Goal: Transaction & Acquisition: Purchase product/service

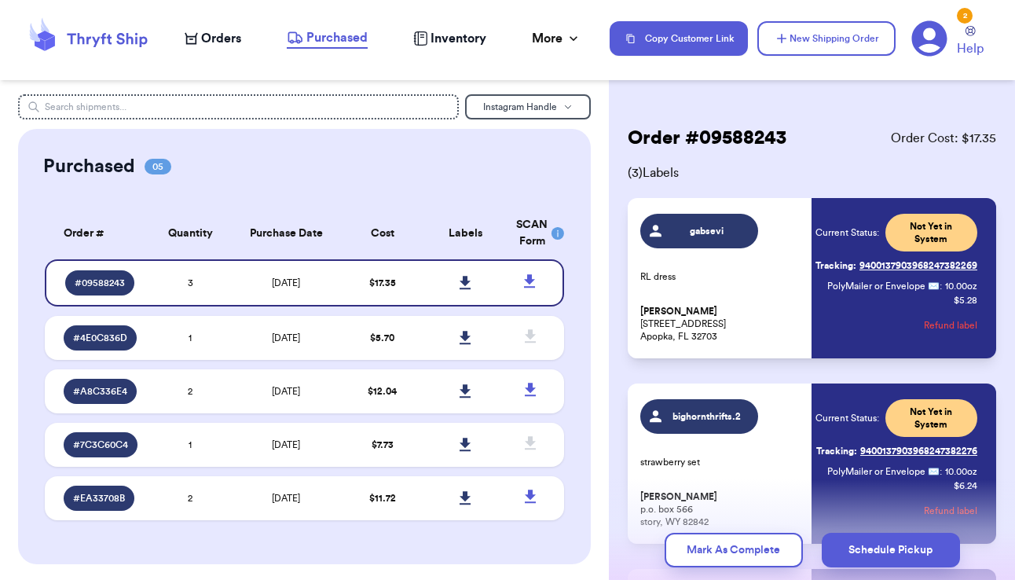
click at [221, 38] on span "Orders" at bounding box center [221, 38] width 40 height 19
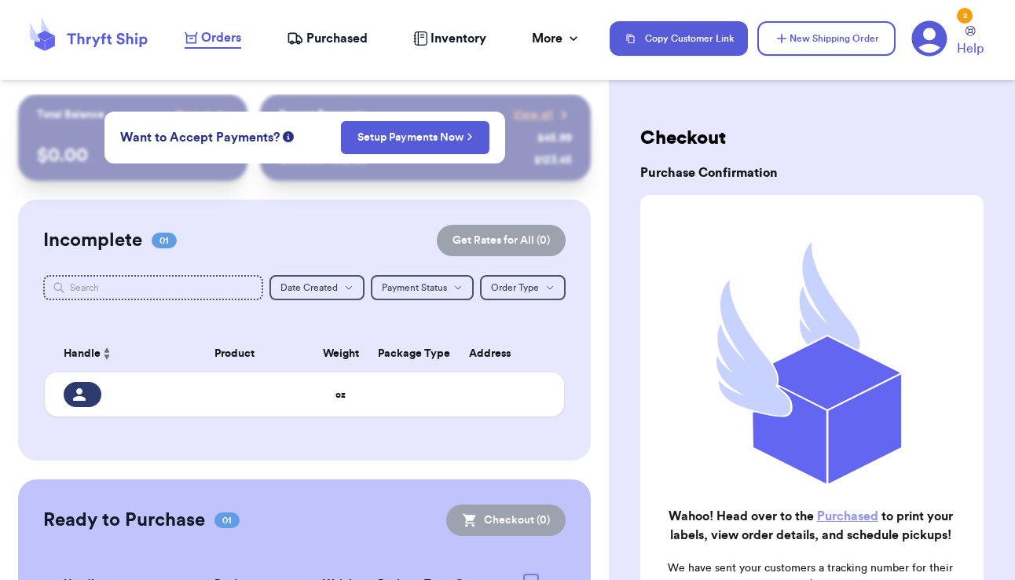
scroll to position [162, 0]
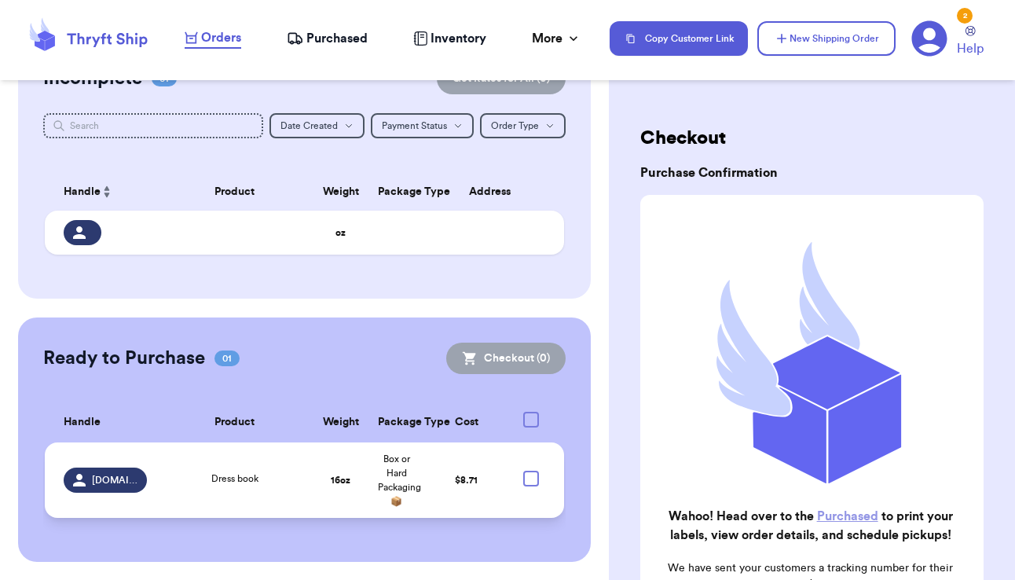
click at [523, 486] on div at bounding box center [531, 478] width 16 height 16
click at [530, 470] on input "checkbox" at bounding box center [530, 470] width 1 height 1
checkbox input "true"
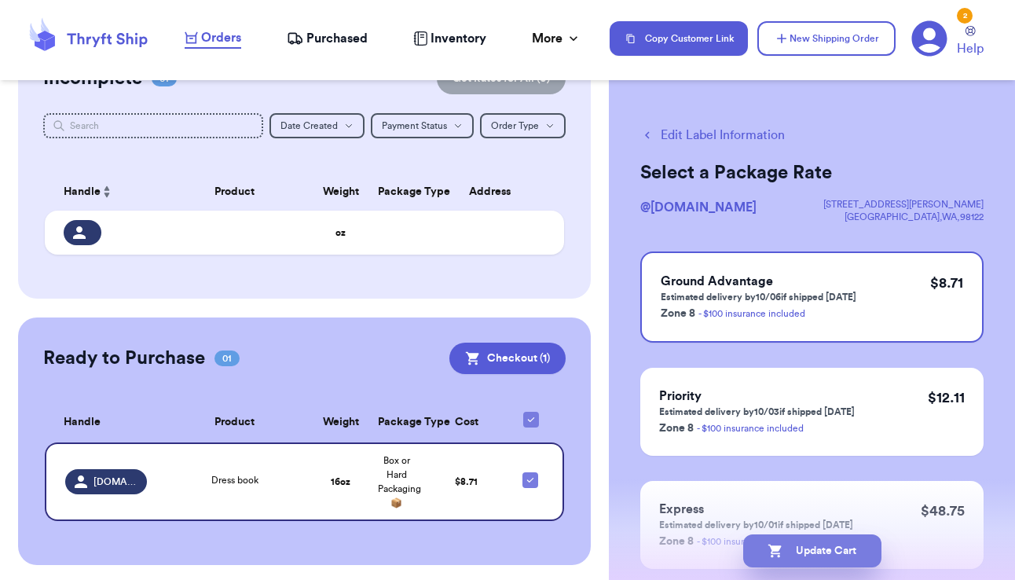
click at [812, 550] on button "Update Cart" at bounding box center [812, 550] width 138 height 33
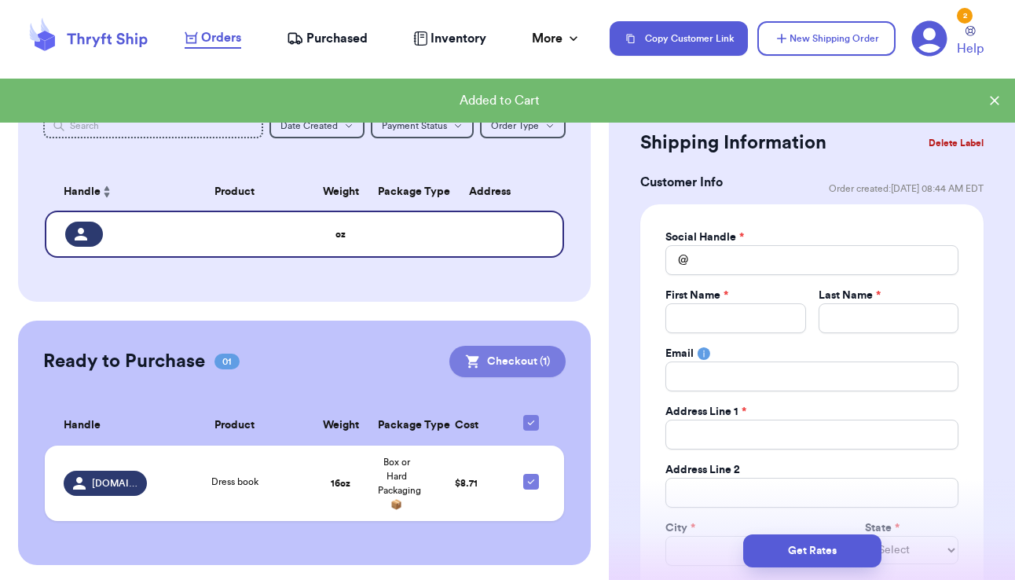
click at [523, 360] on button "Checkout ( 1 )" at bounding box center [507, 361] width 116 height 31
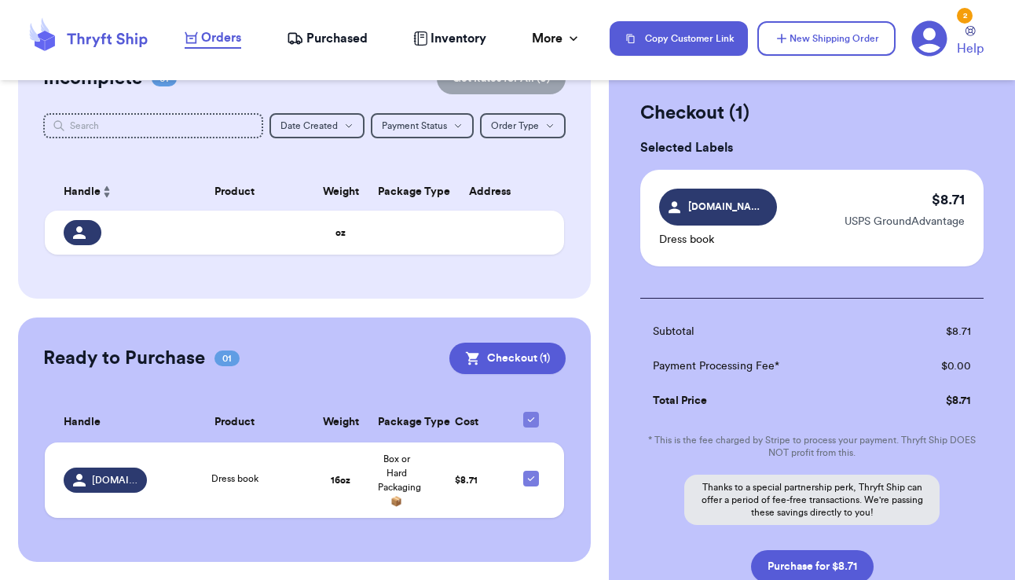
scroll to position [118, 0]
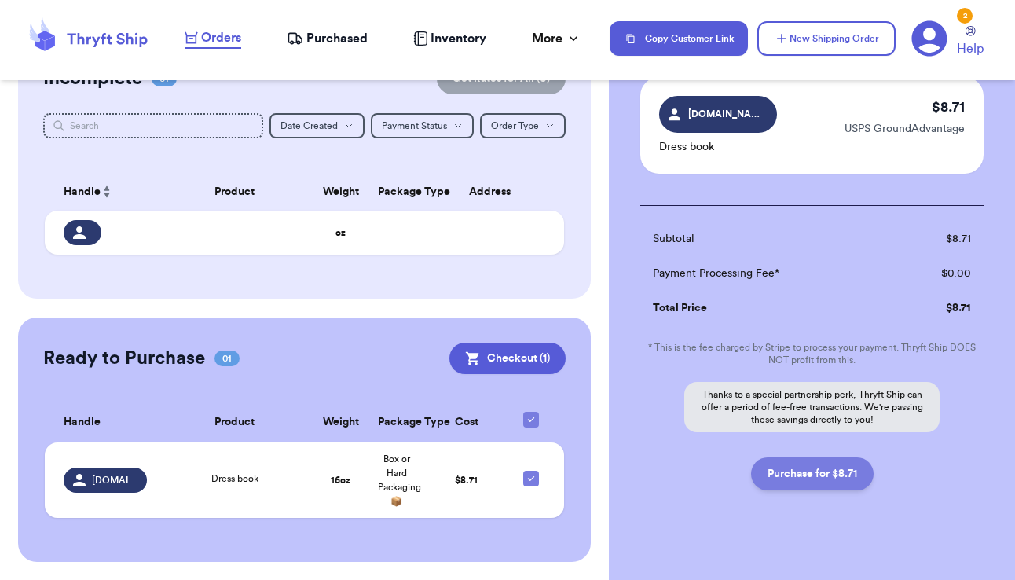
click at [793, 473] on button "Purchase for $8.71" at bounding box center [812, 473] width 123 height 33
checkbox input "false"
checkbox input "true"
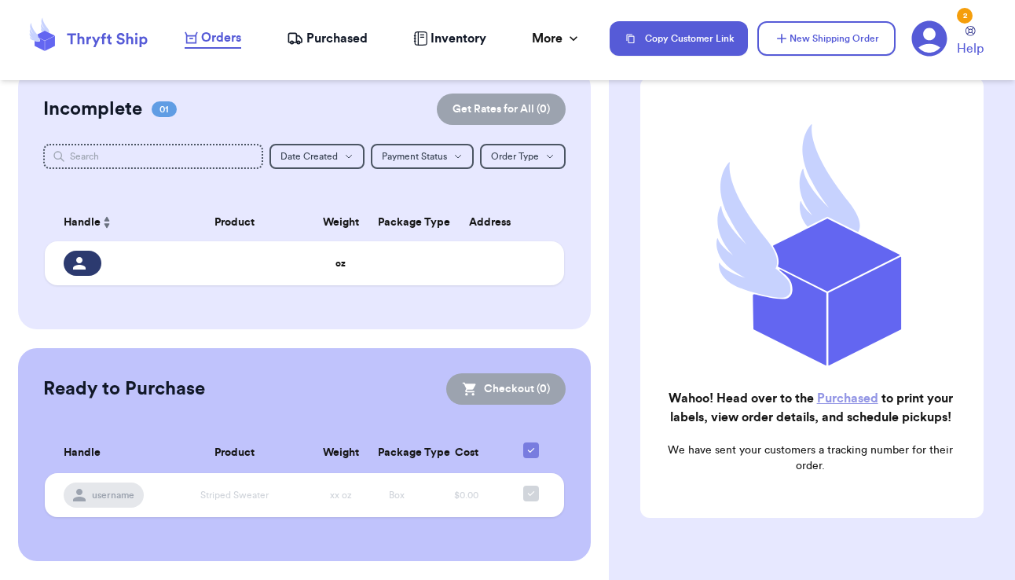
scroll to position [130, 0]
click at [339, 41] on span "Purchased" at bounding box center [336, 38] width 61 height 19
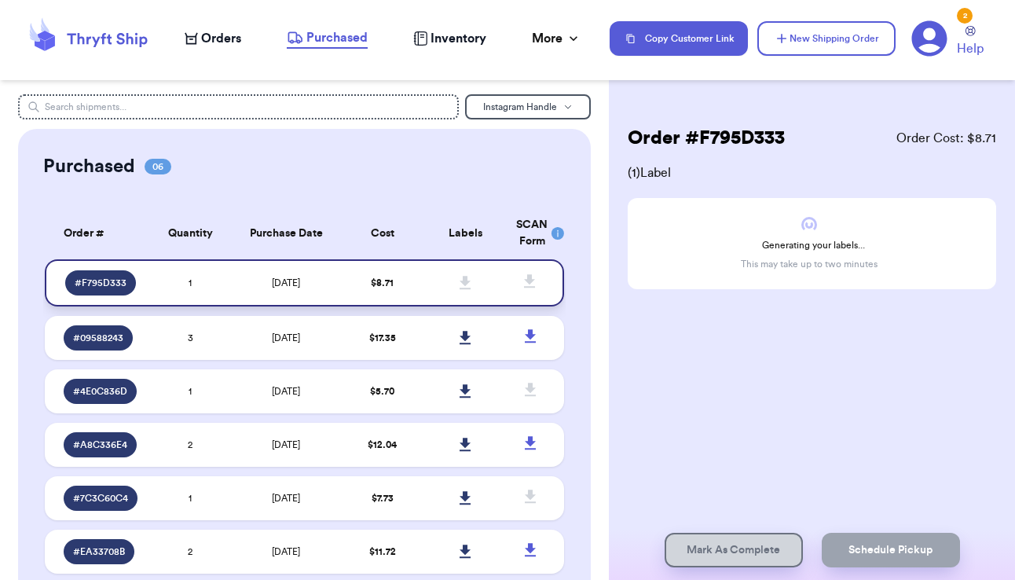
click at [232, 283] on td "[DATE]" at bounding box center [286, 282] width 109 height 47
